Goal: Find specific page/section: Find specific page/section

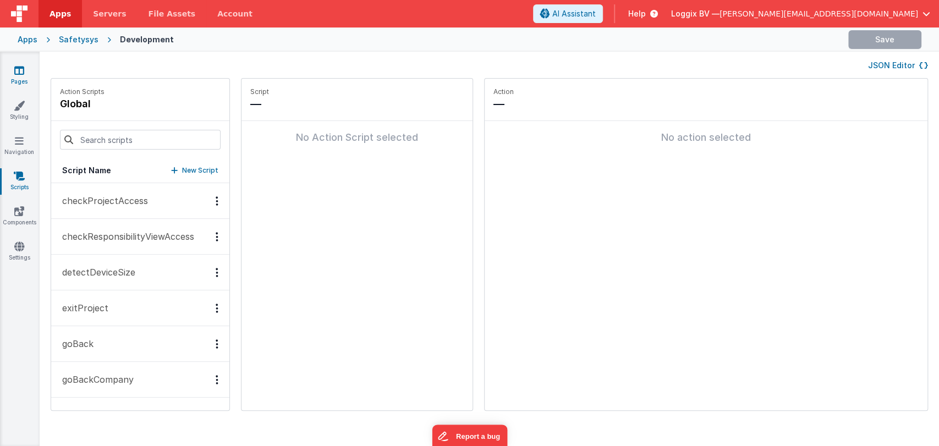
click at [20, 68] on icon at bounding box center [19, 70] width 10 height 11
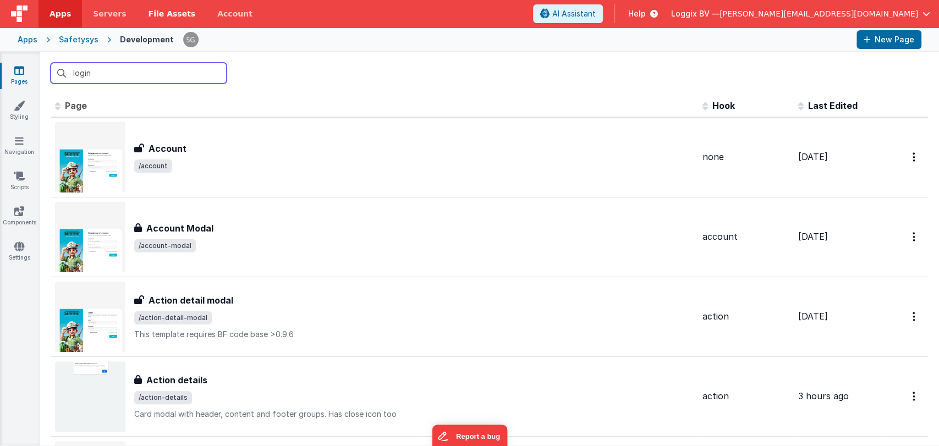
type input "login"
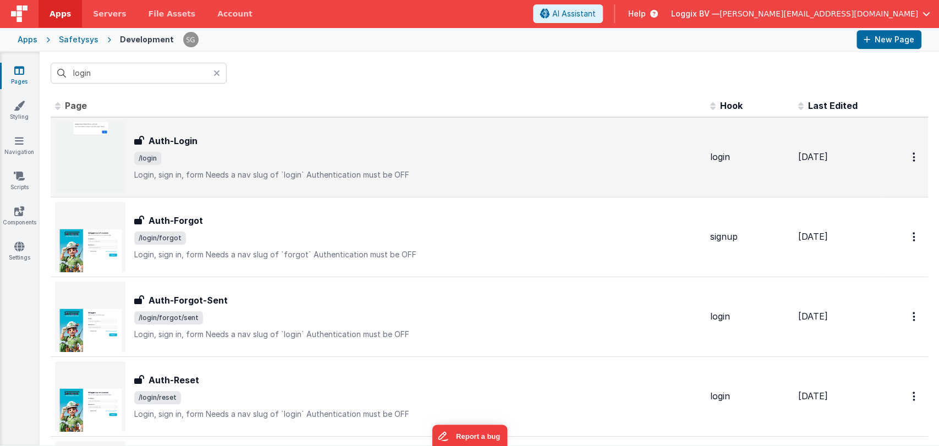
click at [207, 147] on div "Auth-Login Auth-Login /login Login, sign in, formNeeds a nav slug of `login`A…" at bounding box center [417, 157] width 567 height 46
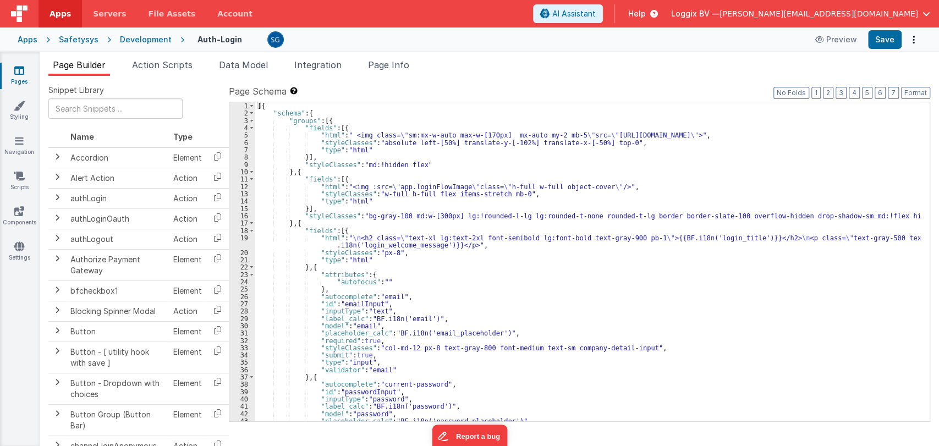
click at [492, 274] on div "[{ "schema" : { "groups" : [{ "fields" : [{ "html" : " <img class= \" sm:mx-w-a…" at bounding box center [587, 269] width 665 height 334
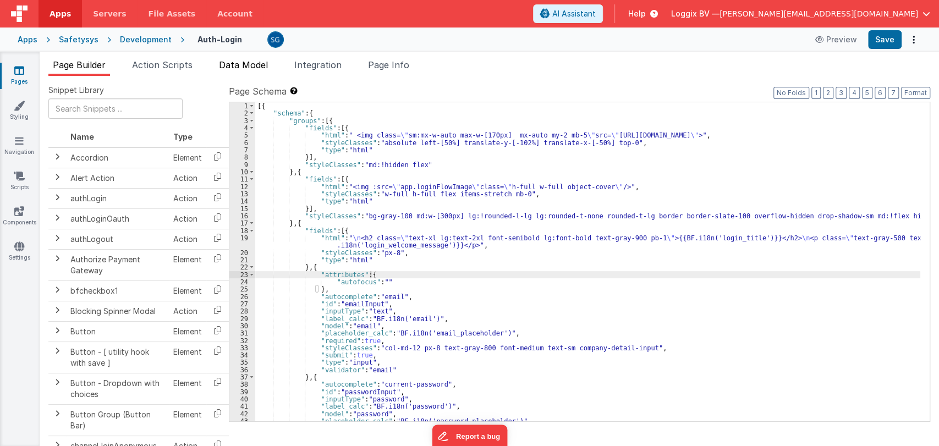
click at [254, 63] on span "Data Model" at bounding box center [243, 64] width 49 height 11
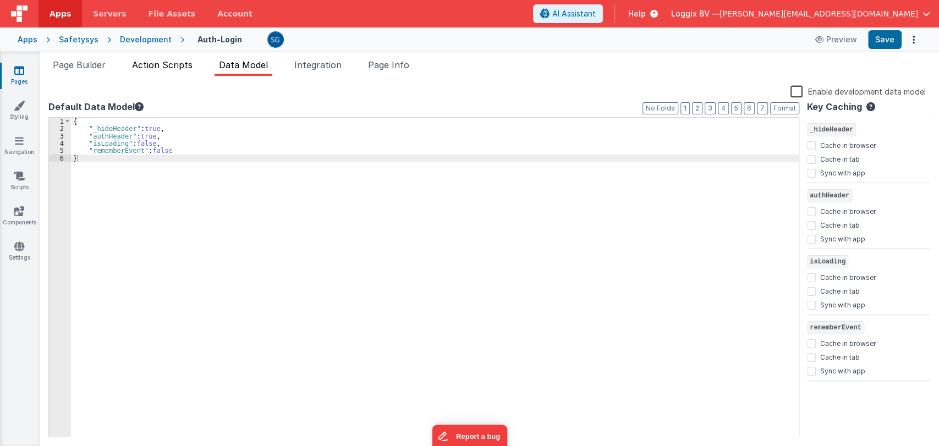
click at [170, 64] on span "Action Scripts" at bounding box center [162, 64] width 61 height 11
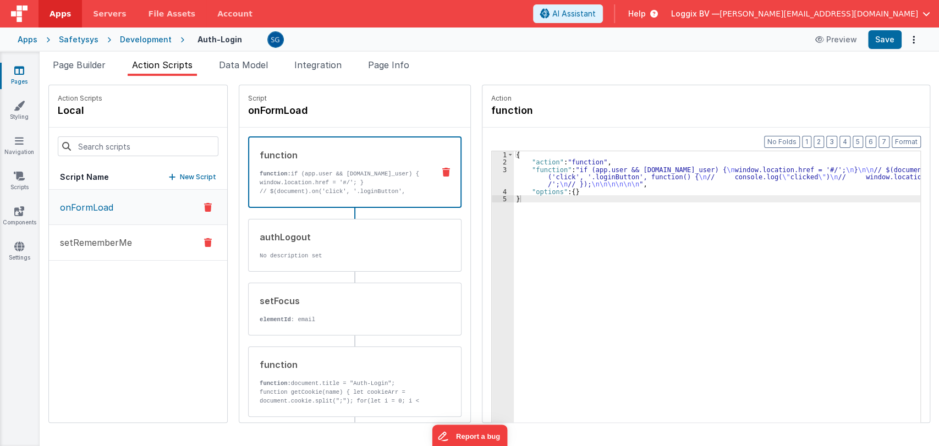
click at [106, 243] on p "setRememberMe" at bounding box center [92, 242] width 79 height 13
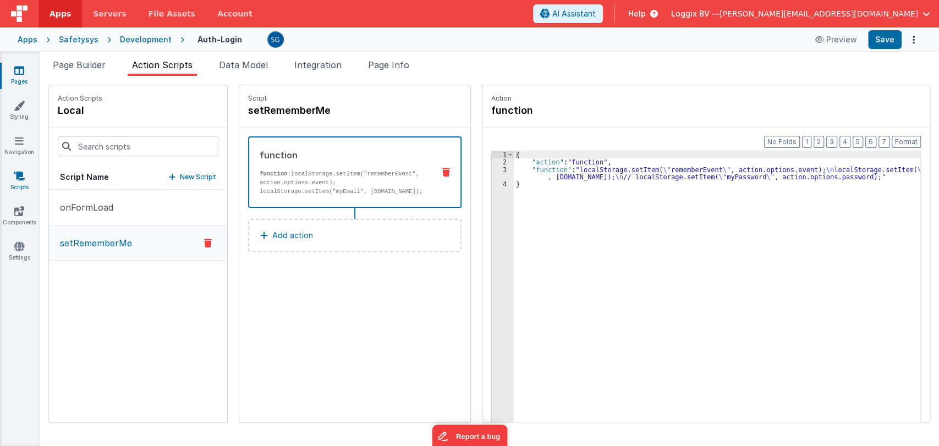
click at [13, 183] on link "Scripts" at bounding box center [19, 182] width 40 height 22
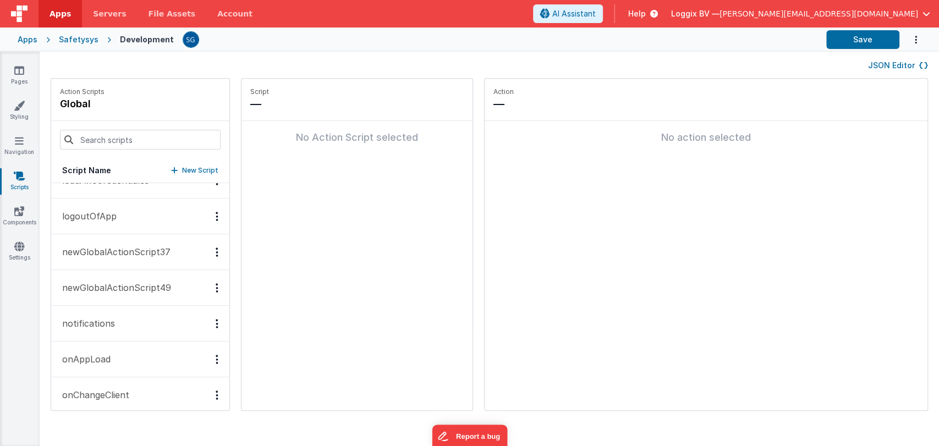
scroll to position [768, 0]
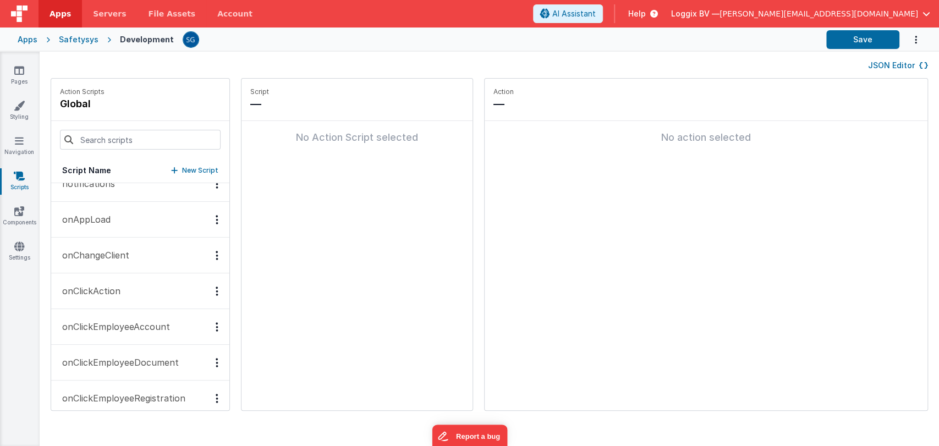
click at [104, 213] on p "onAppLoad" at bounding box center [83, 219] width 55 height 13
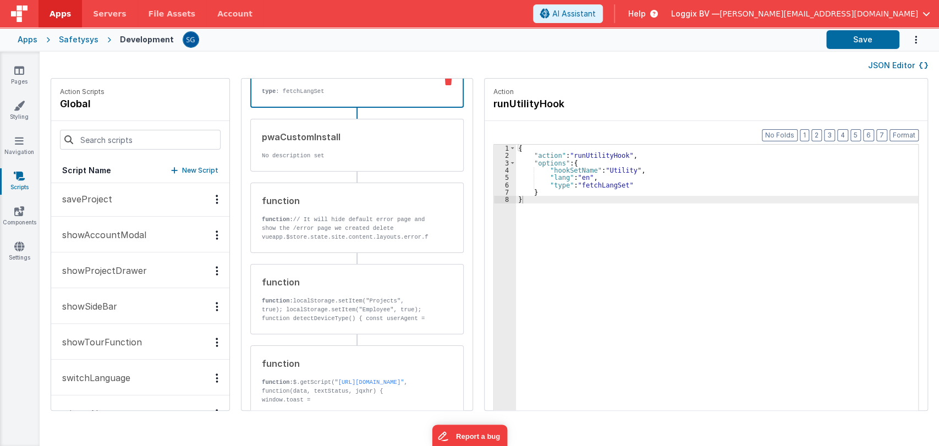
scroll to position [1602, 0]
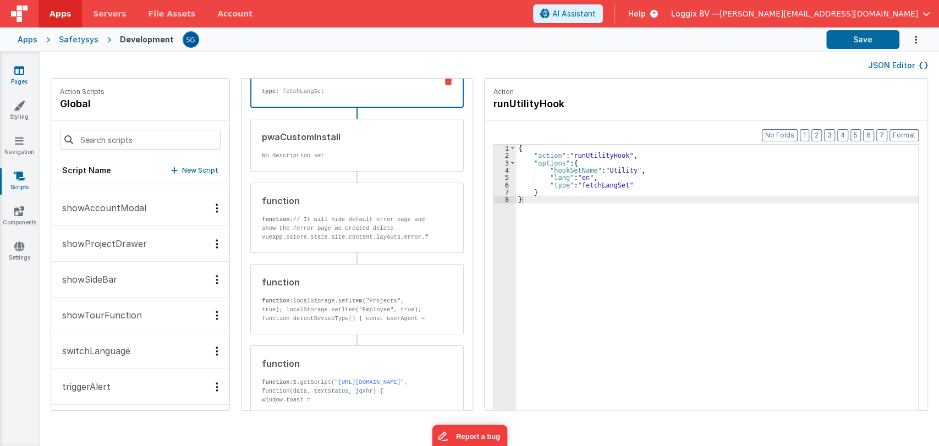
click at [20, 74] on icon at bounding box center [19, 70] width 10 height 11
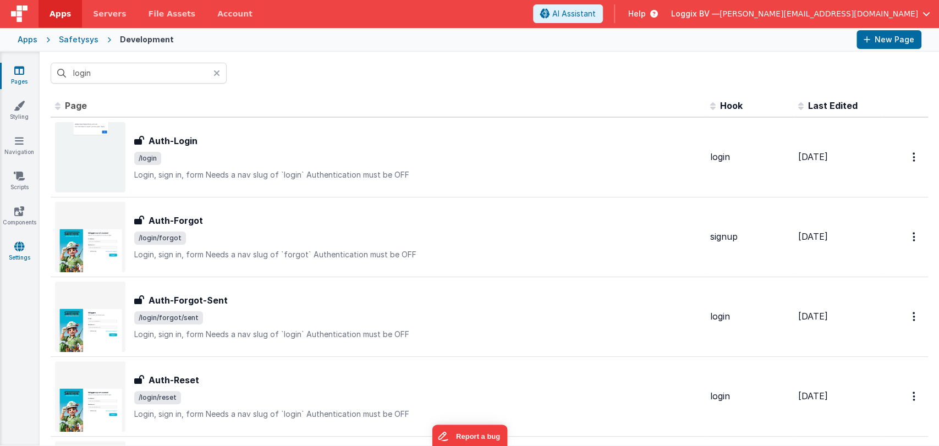
click at [15, 245] on icon at bounding box center [19, 246] width 10 height 11
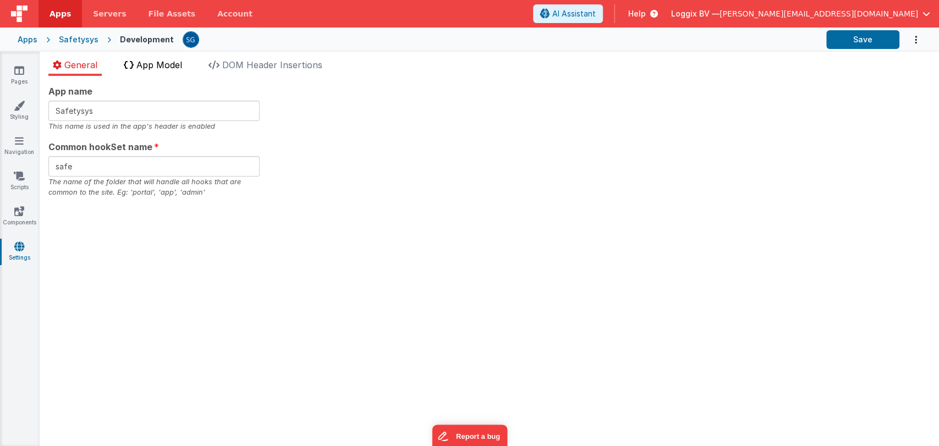
click at [157, 67] on span "App Model" at bounding box center [159, 64] width 46 height 11
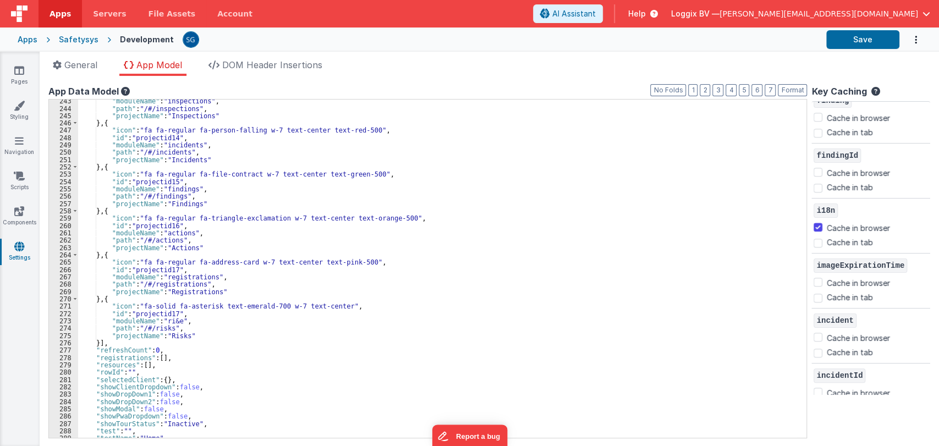
scroll to position [731, 0]
